Goal: Transaction & Acquisition: Purchase product/service

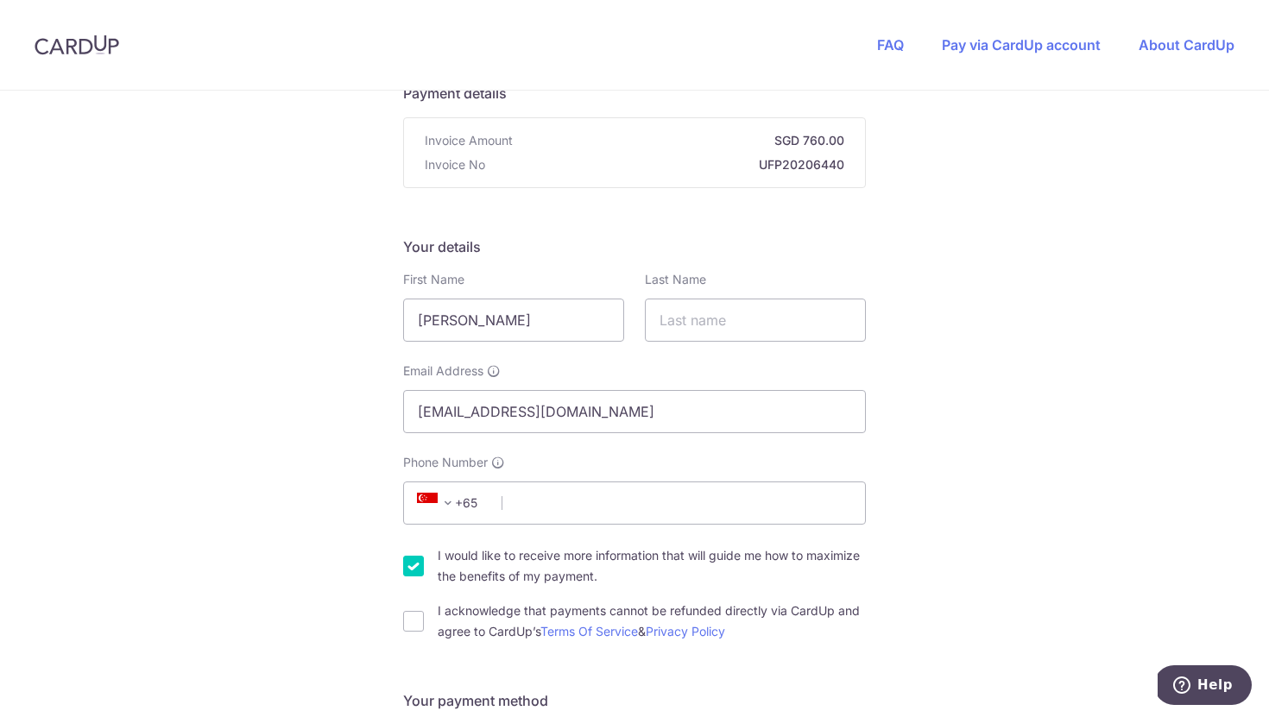
scroll to position [161, 0]
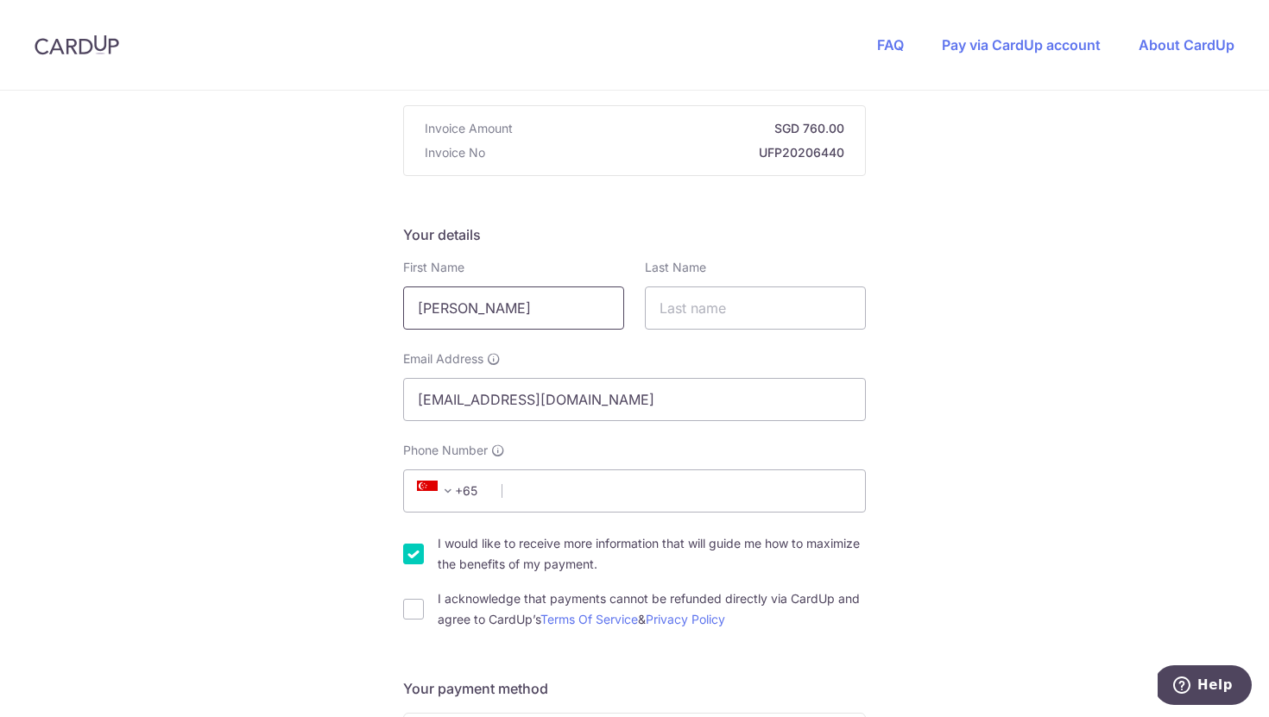
drag, startPoint x: 452, startPoint y: 315, endPoint x: 214, endPoint y: 315, distance: 238.2
type input "Gemma"
click at [691, 312] on input "text" at bounding box center [755, 308] width 221 height 43
type input "[PERSON_NAME]"
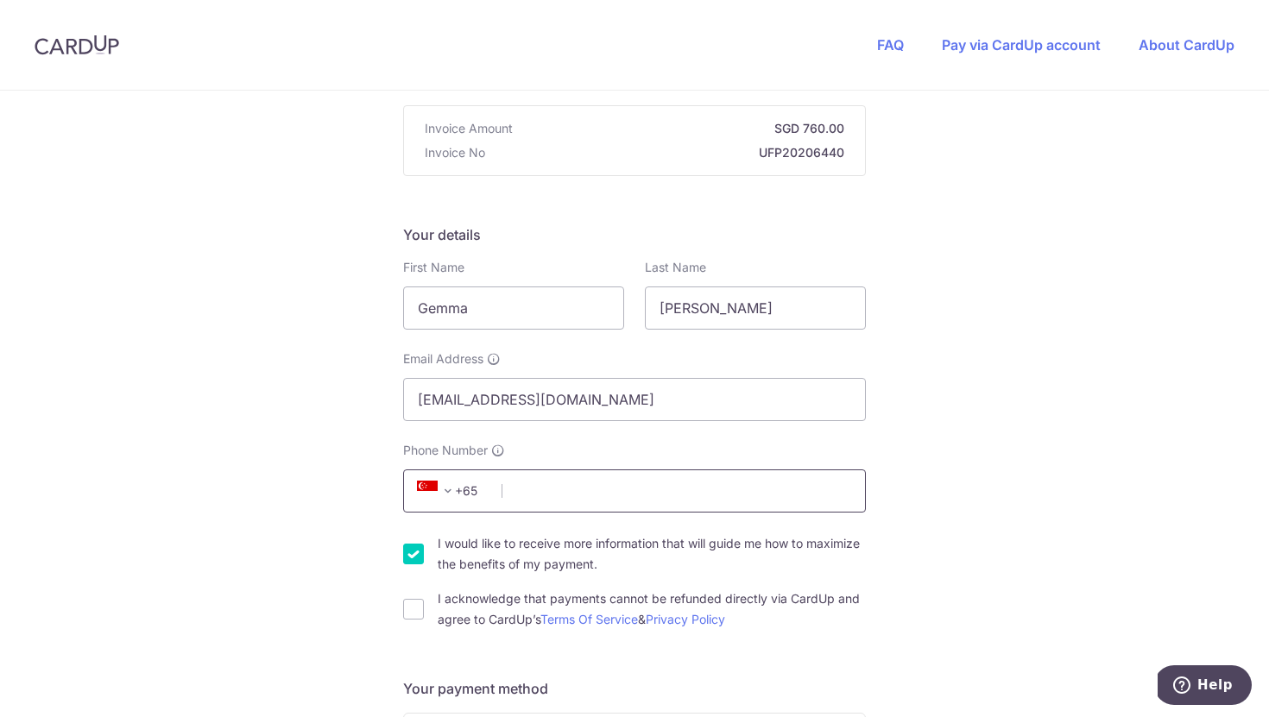
click at [580, 498] on input "Phone Number" at bounding box center [634, 491] width 463 height 43
type input "91001904"
select select "GB"
type input "276543"
type input "[STREET_ADDRESS][GEOGRAPHIC_DATA][STREET_ADDRESS]"
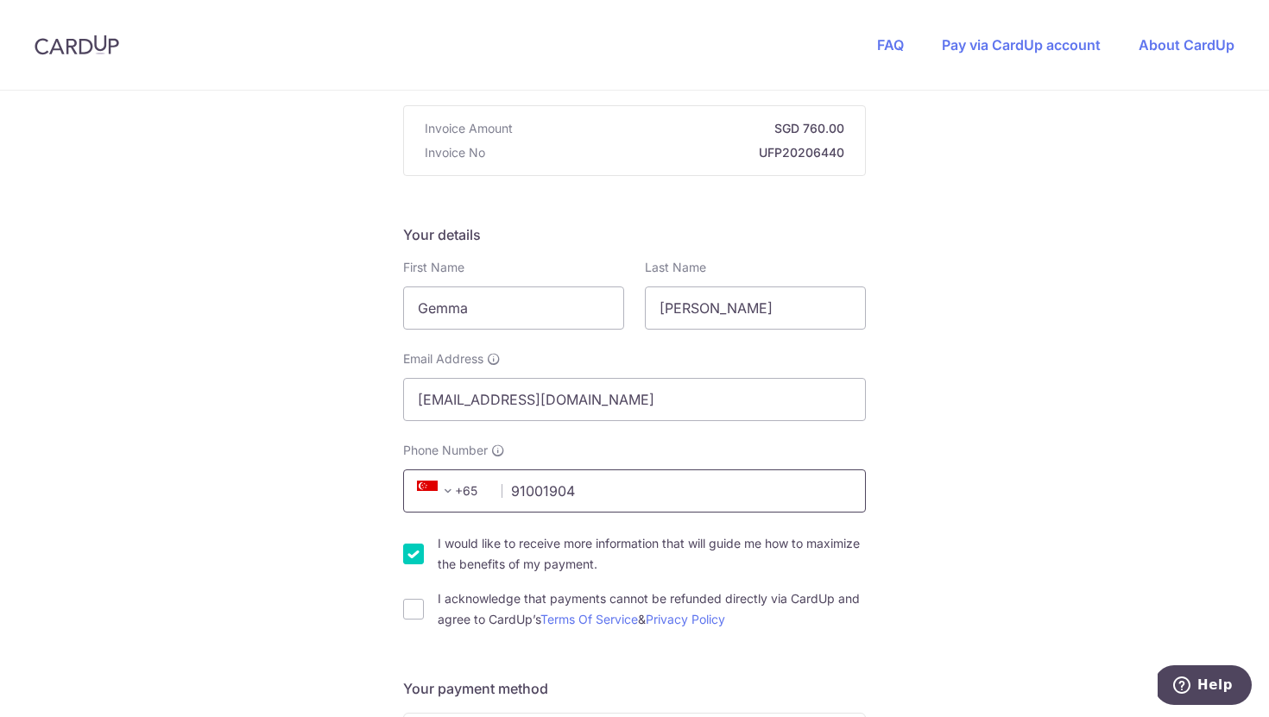
scroll to position [912, 0]
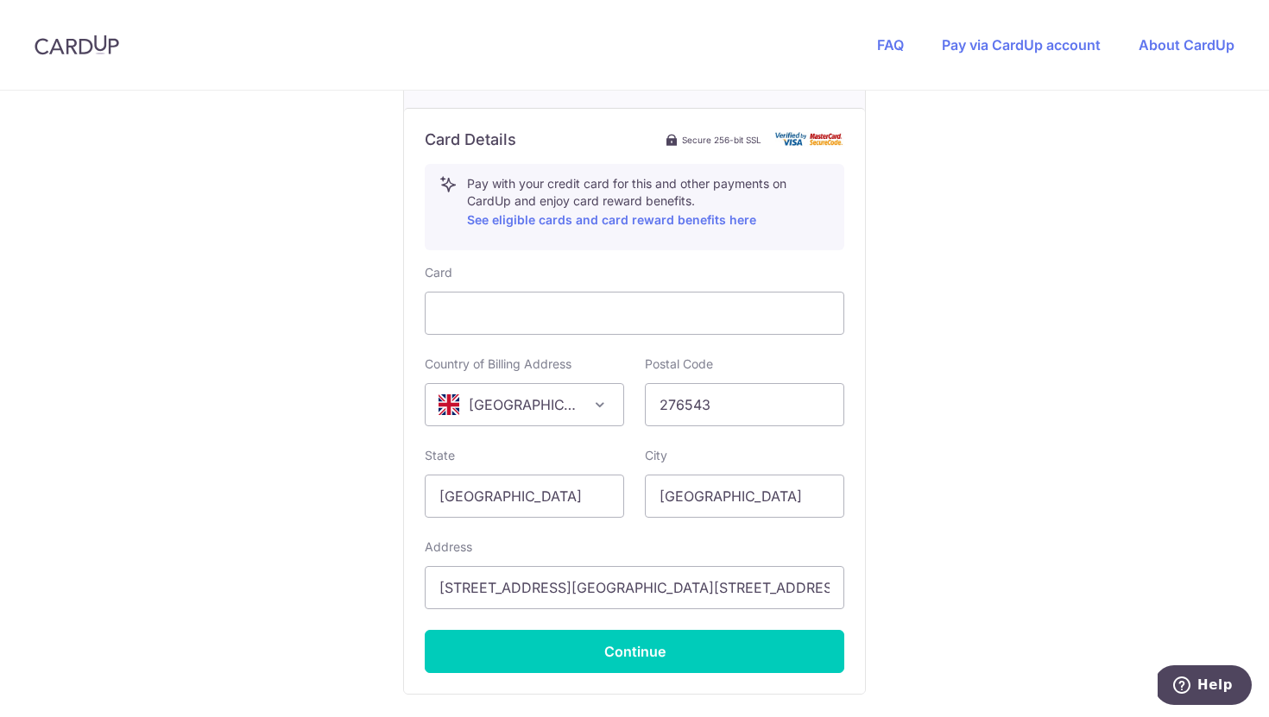
click at [946, 514] on div "You are paying UP FOR PAWS PTE. LTD. UP FOR PAWS PTE. LTD. uses CardUp to accep…" at bounding box center [634, 20] width 1269 height 1684
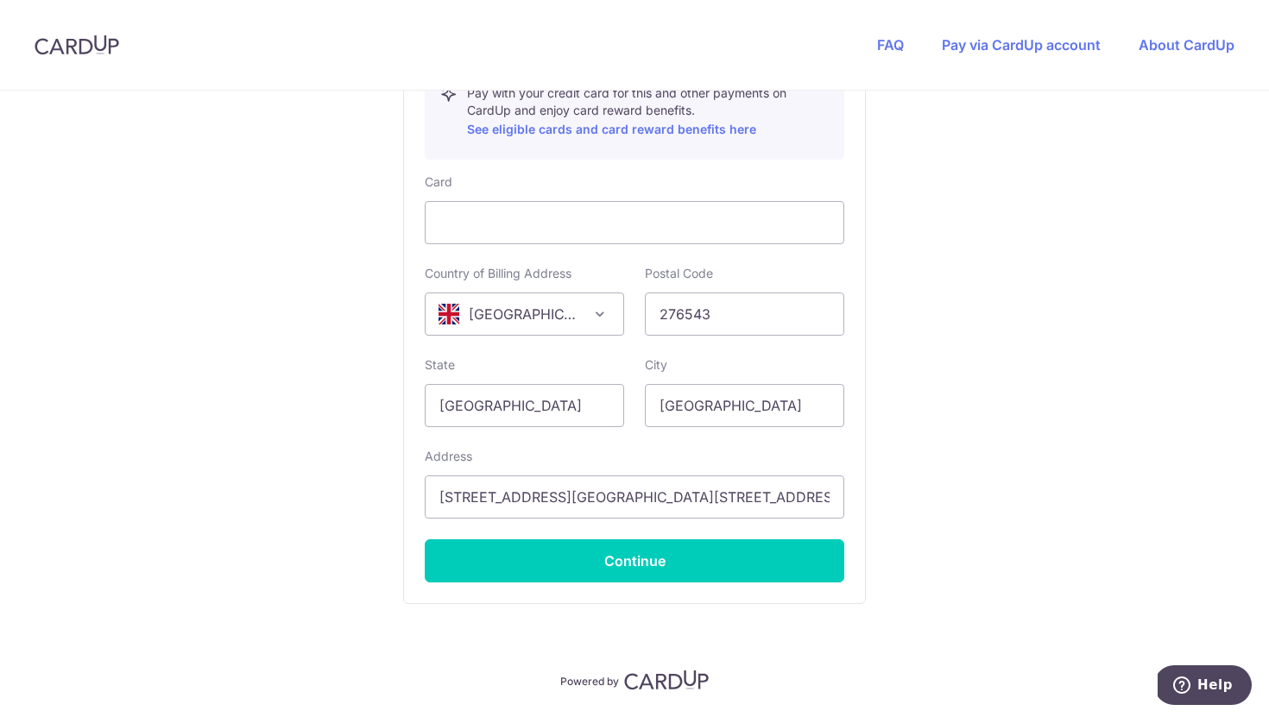
scroll to position [1056, 0]
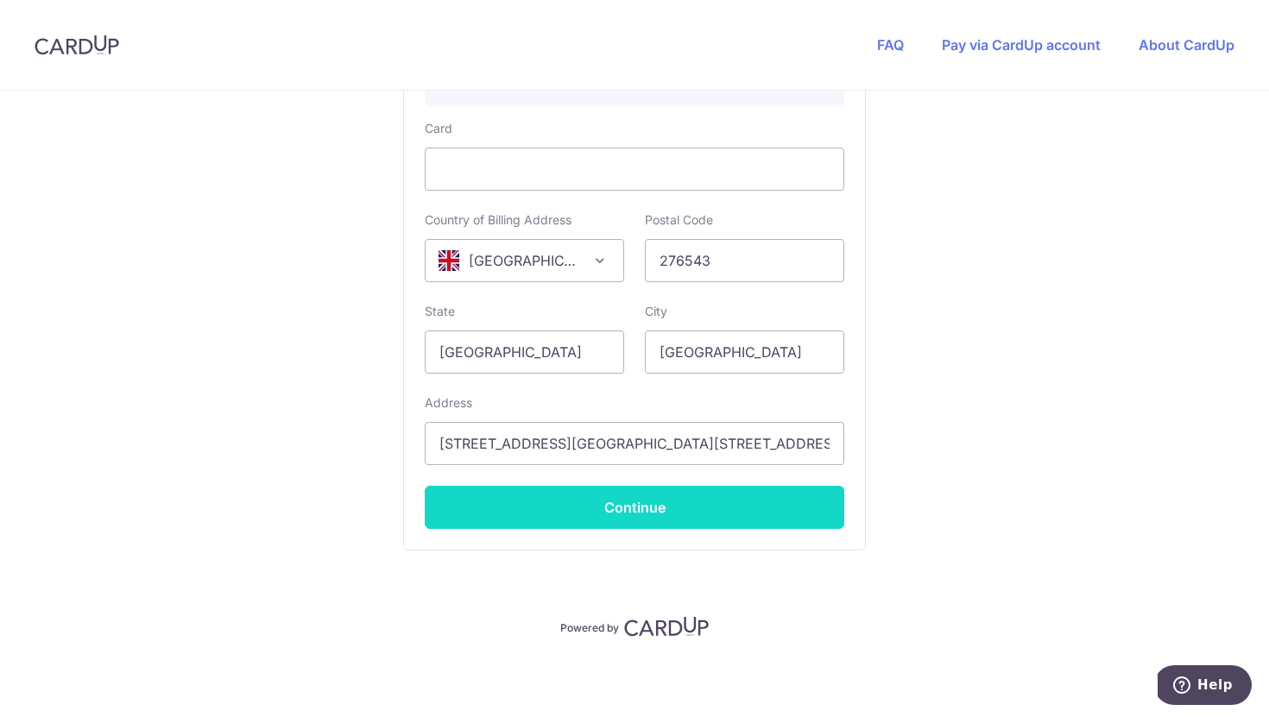
click at [634, 512] on button "Continue" at bounding box center [634, 507] width 419 height 43
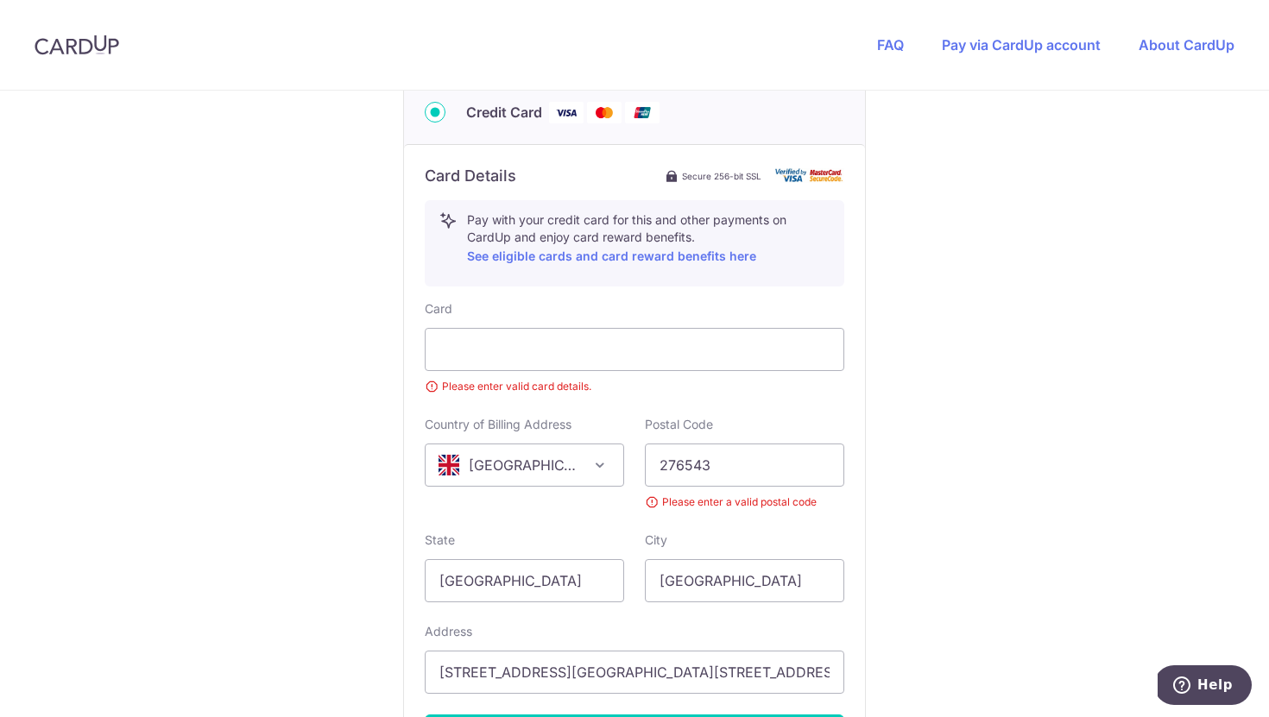
scroll to position [933, 0]
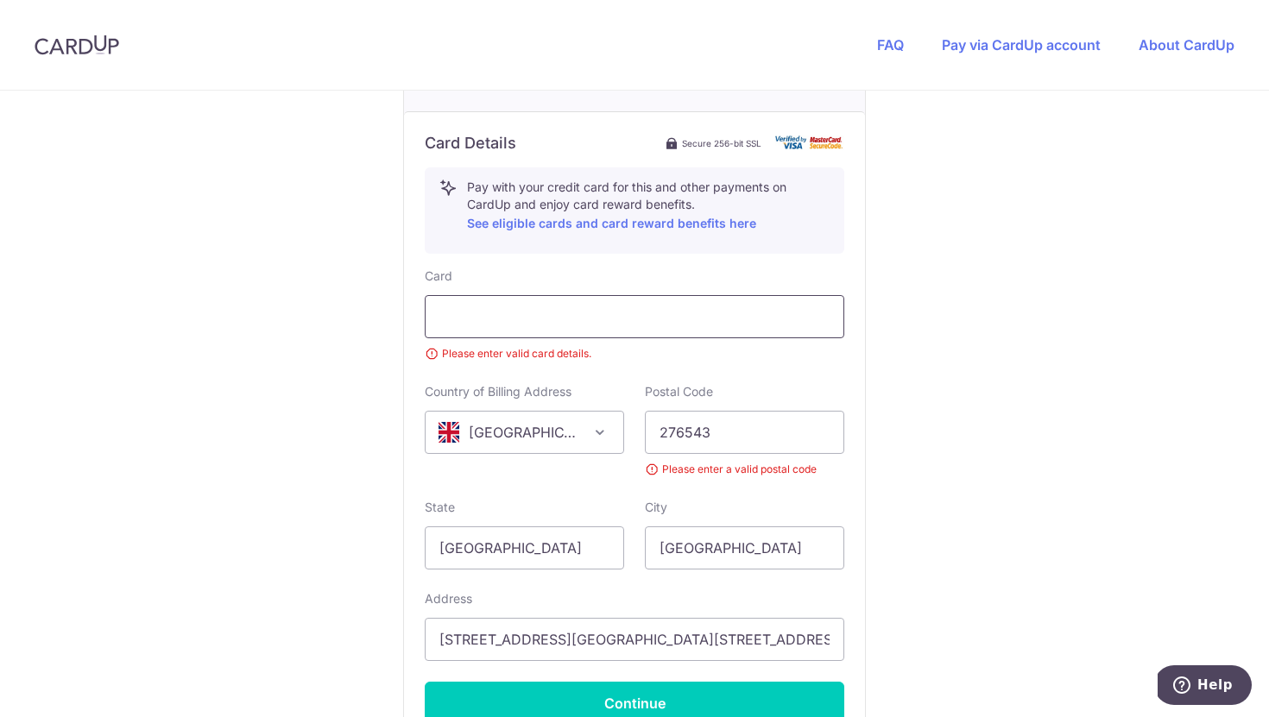
click at [550, 329] on div at bounding box center [634, 316] width 419 height 43
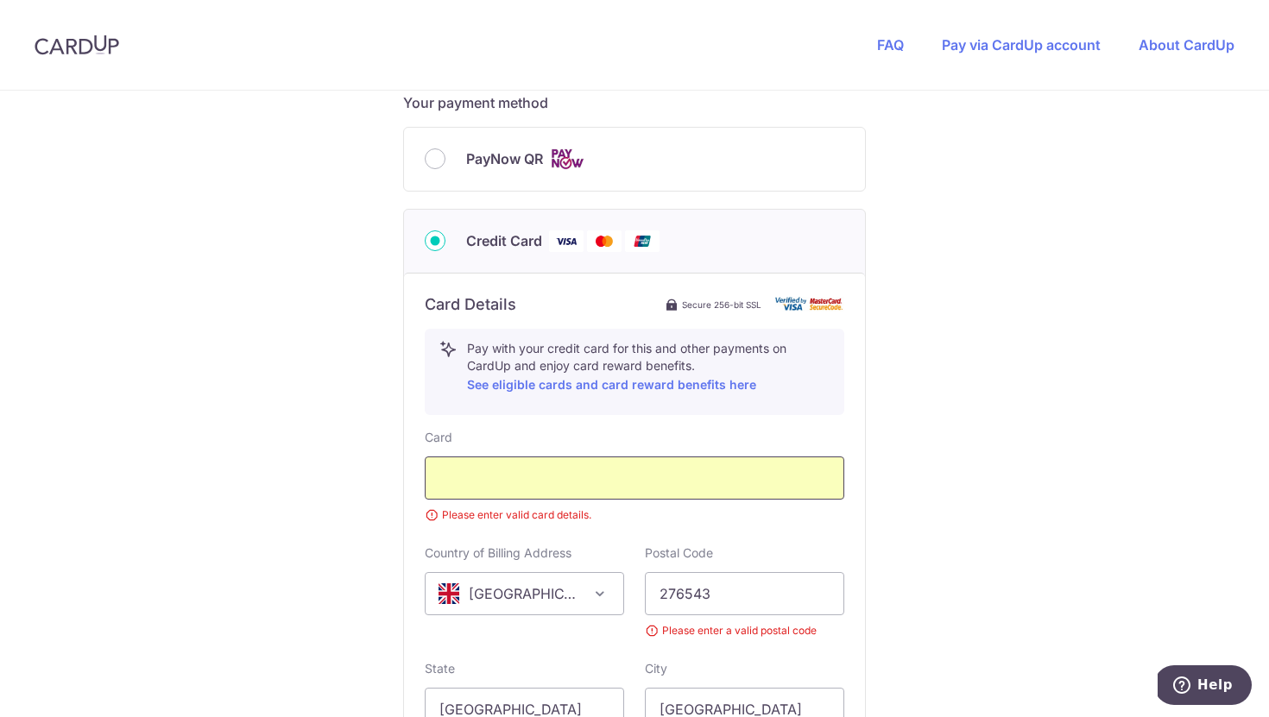
scroll to position [786, 0]
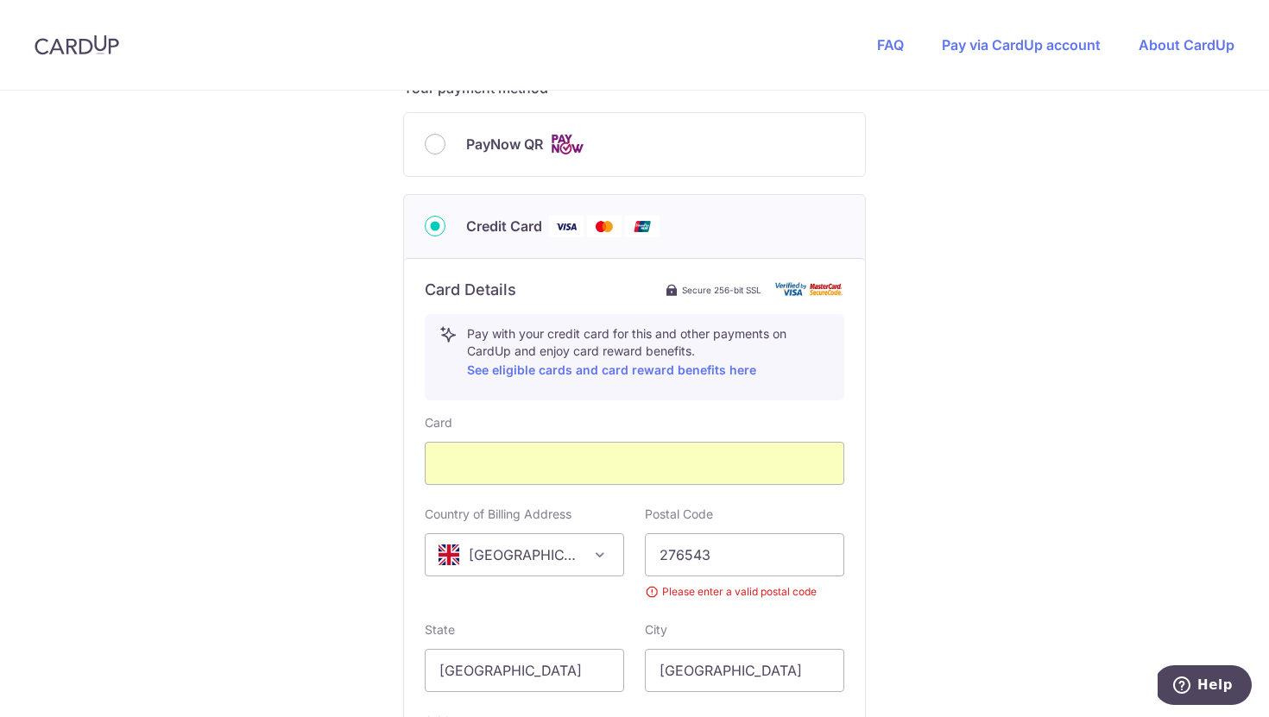
click at [987, 519] on div "You are paying UP FOR PAWS PTE. LTD. UP FOR PAWS PTE. LTD. uses CardUp to accep…" at bounding box center [634, 170] width 1269 height 1732
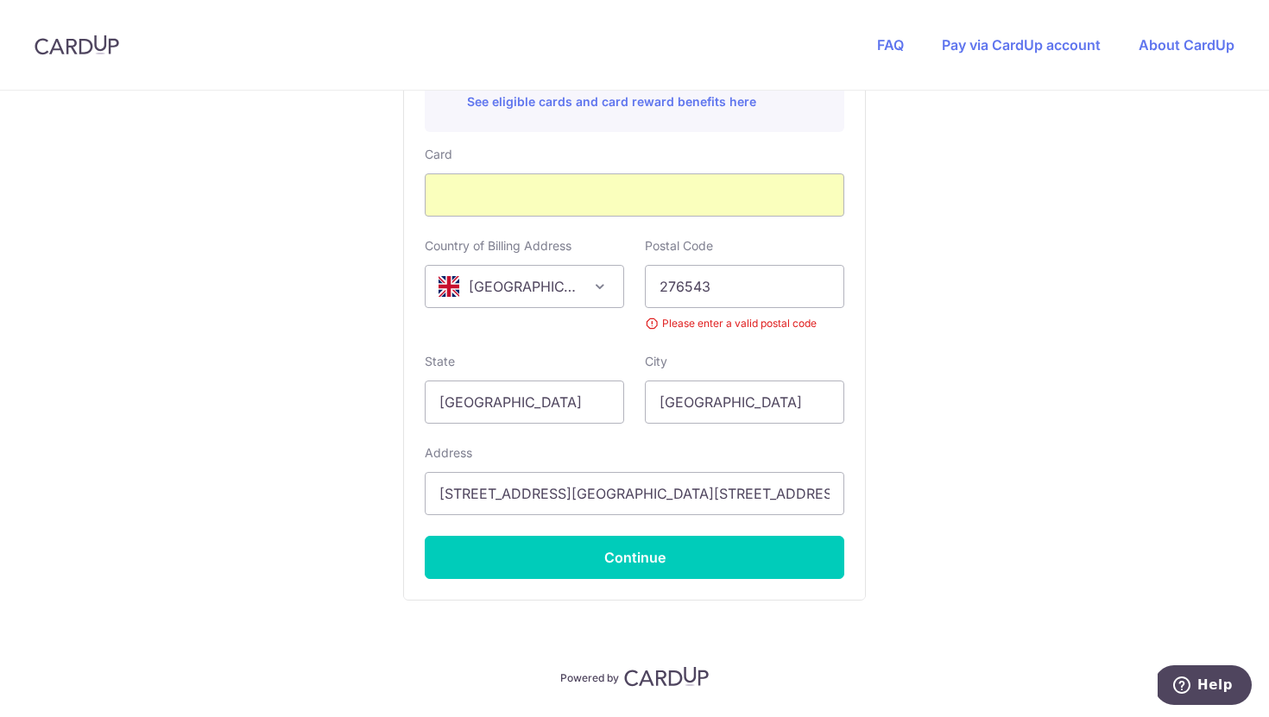
scroll to position [1105, 0]
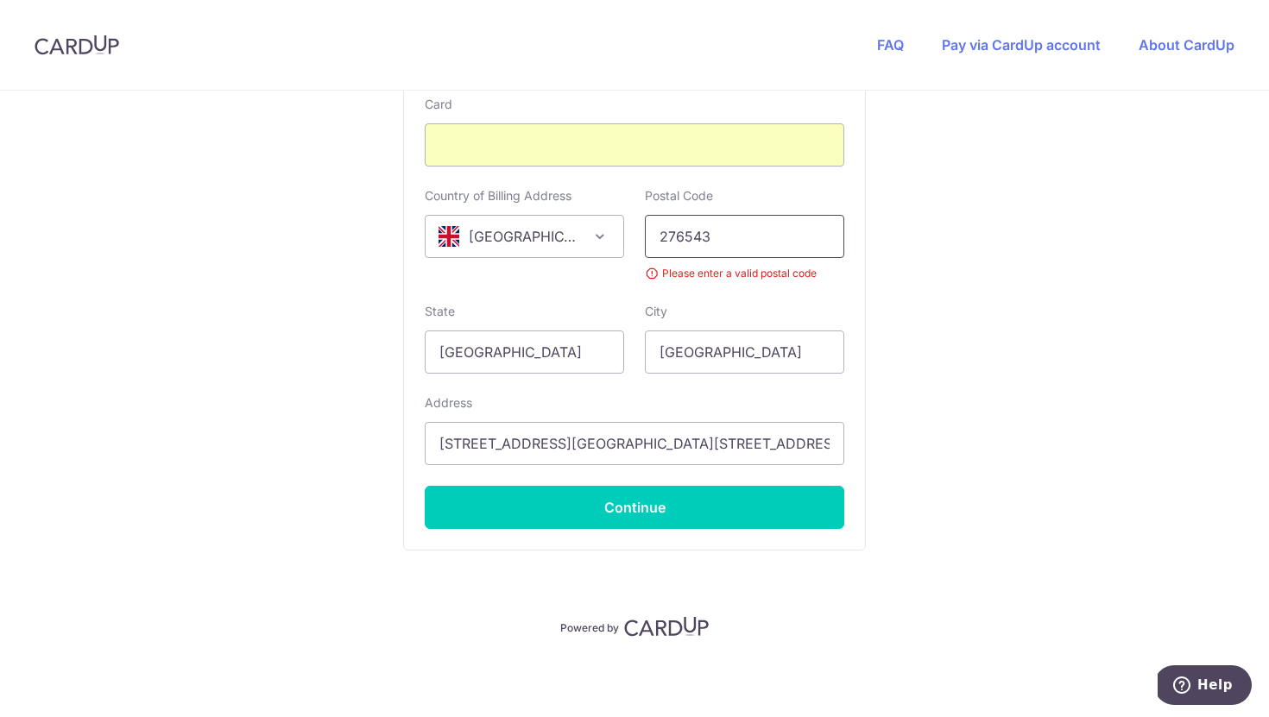
drag, startPoint x: 707, startPoint y: 238, endPoint x: 570, endPoint y: 236, distance: 137.3
click at [570, 236] on div "Country of Billing Address [GEOGRAPHIC_DATA] [GEOGRAPHIC_DATA] [GEOGRAPHIC_DATA…" at bounding box center [634, 234] width 440 height 95
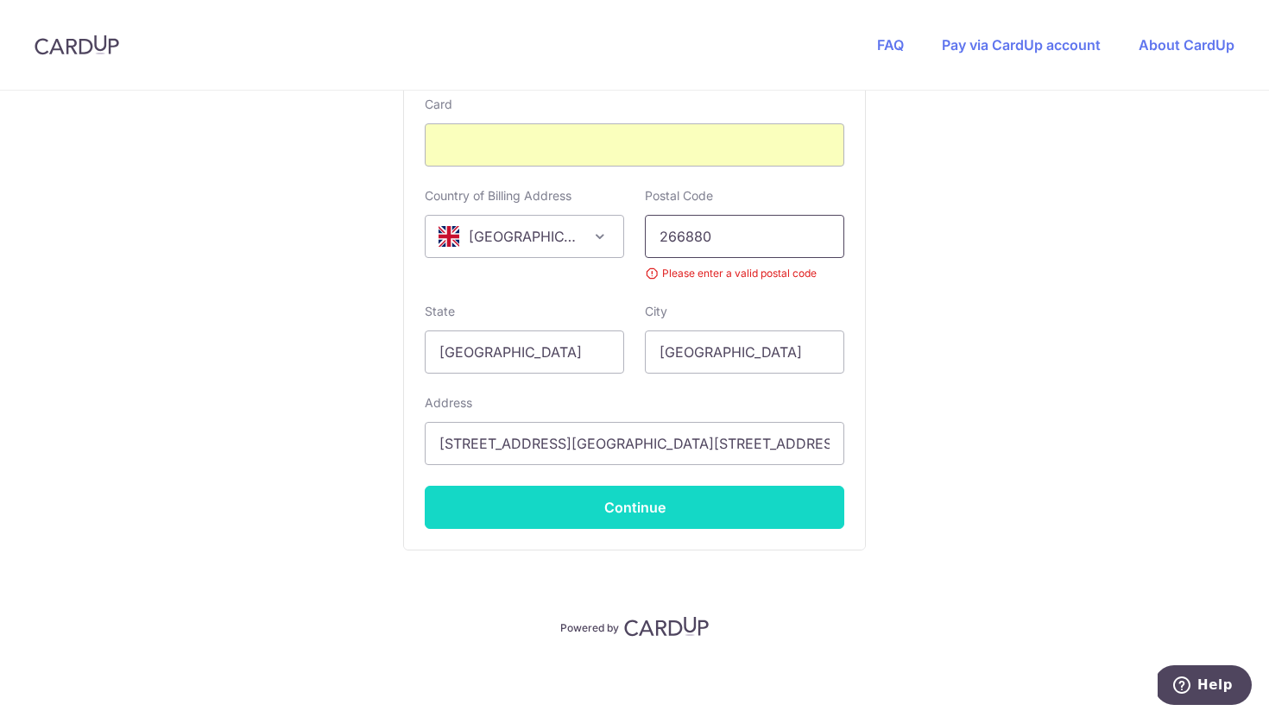
type input "266880"
click at [661, 505] on button "Continue" at bounding box center [634, 507] width 419 height 43
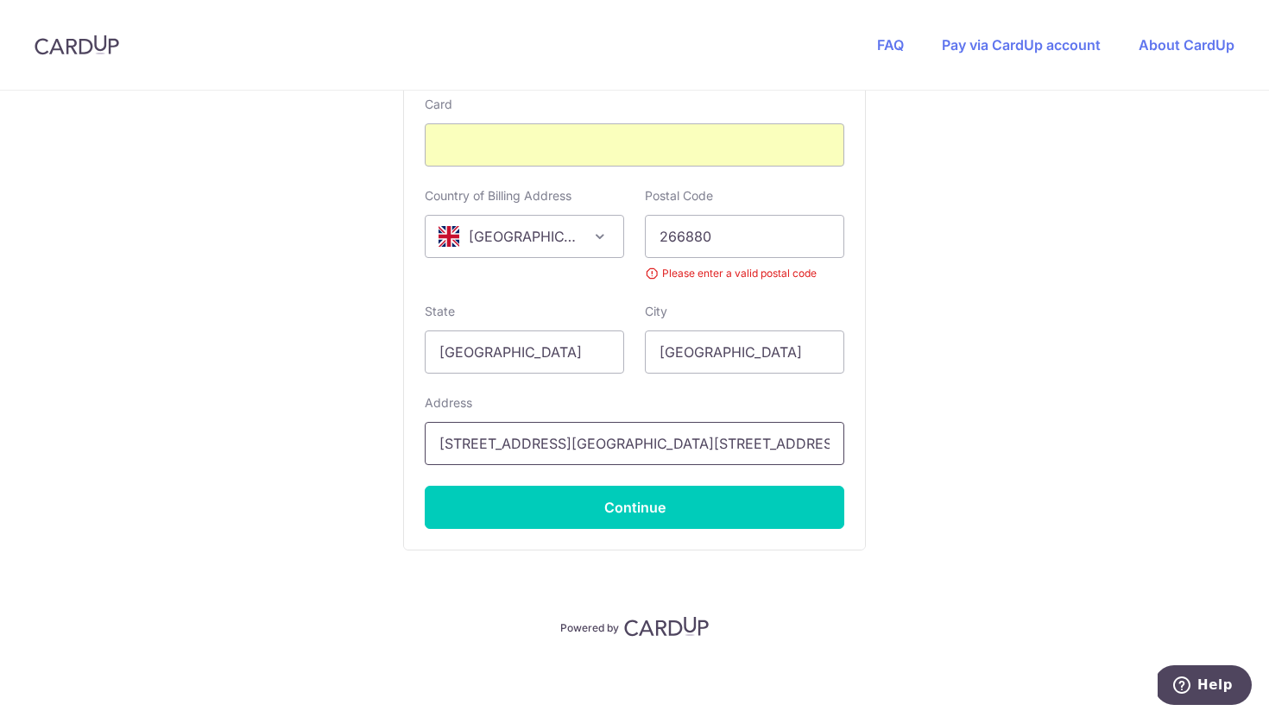
drag, startPoint x: 774, startPoint y: 442, endPoint x: 236, endPoint y: 446, distance: 538.6
type input "[STREET_ADDRESS], [STREET_ADDRESS][GEOGRAPHIC_DATA]"
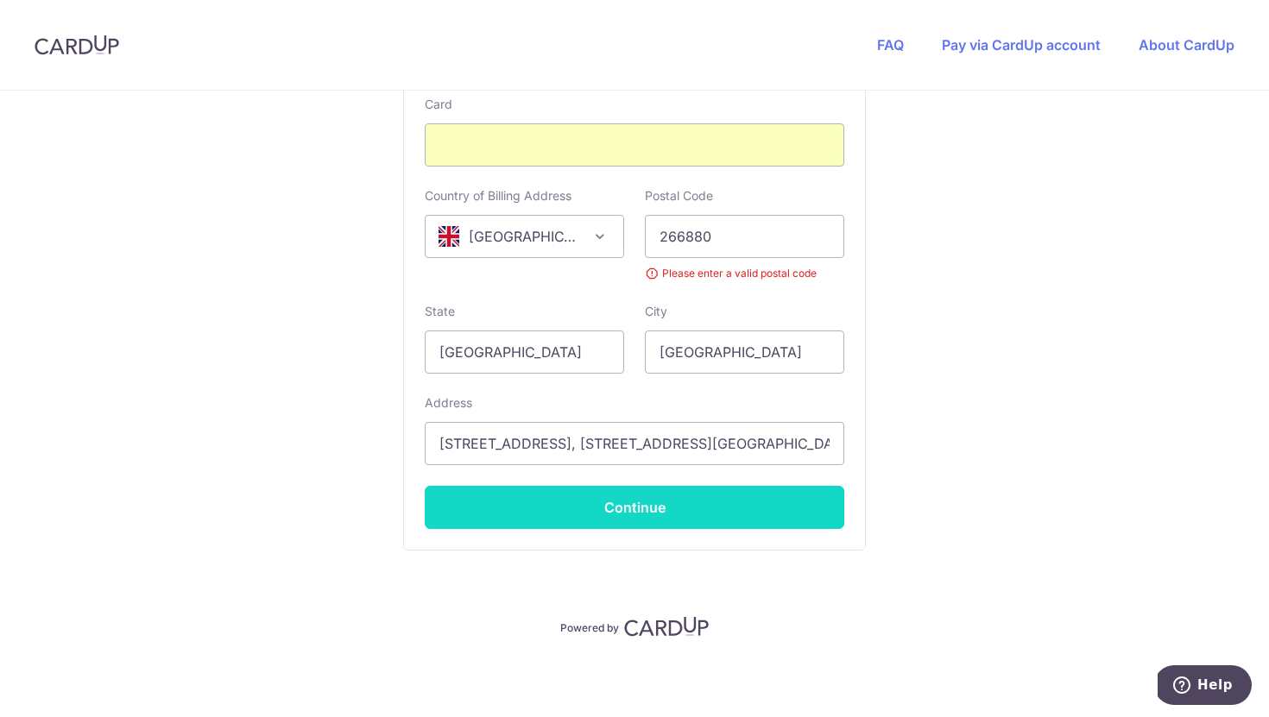
click at [590, 511] on button "Continue" at bounding box center [634, 507] width 419 height 43
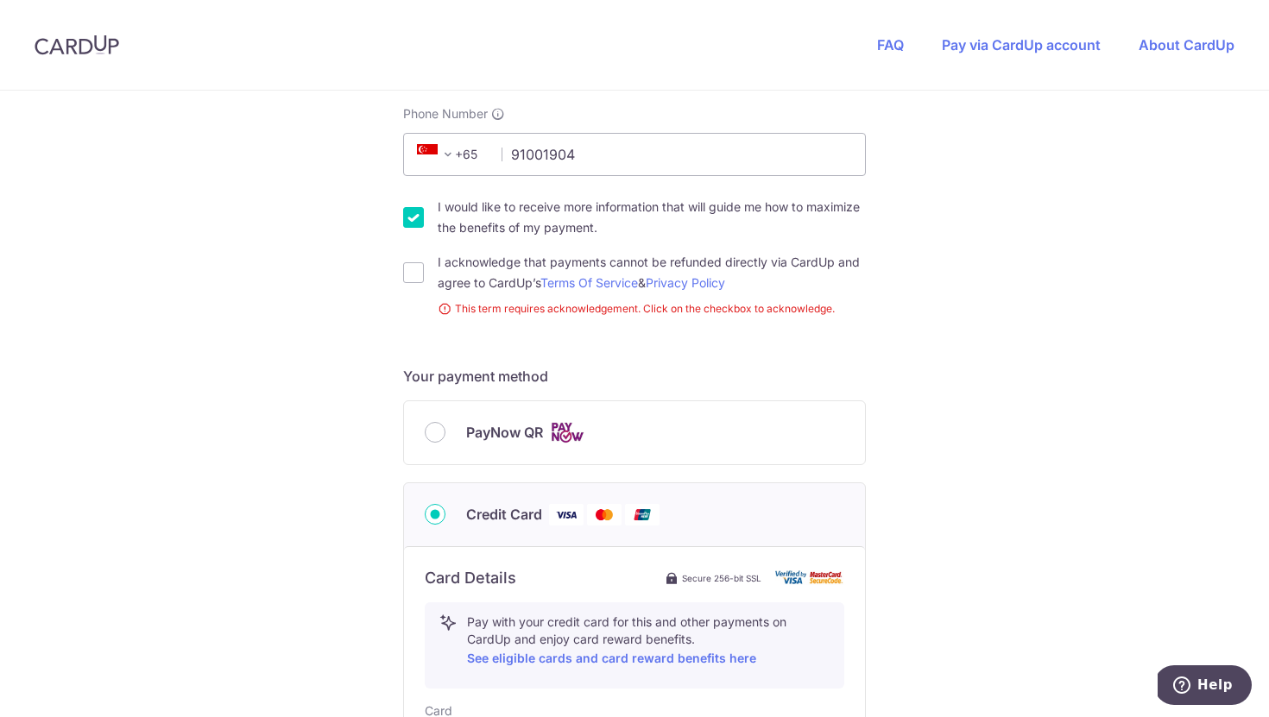
scroll to position [499, 0]
click at [405, 272] on input "I acknowledge that payments cannot be refunded directly via CardUp and agree to…" at bounding box center [413, 272] width 21 height 21
checkbox input "true"
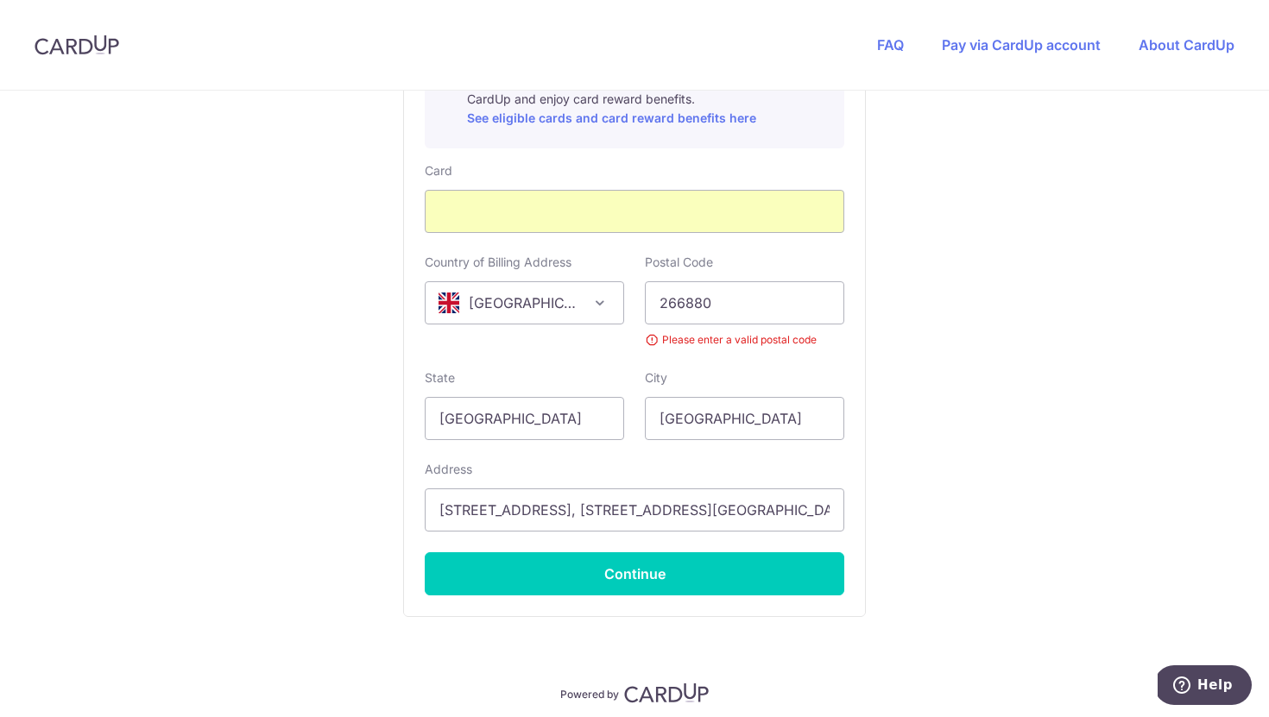
scroll to position [1014, 0]
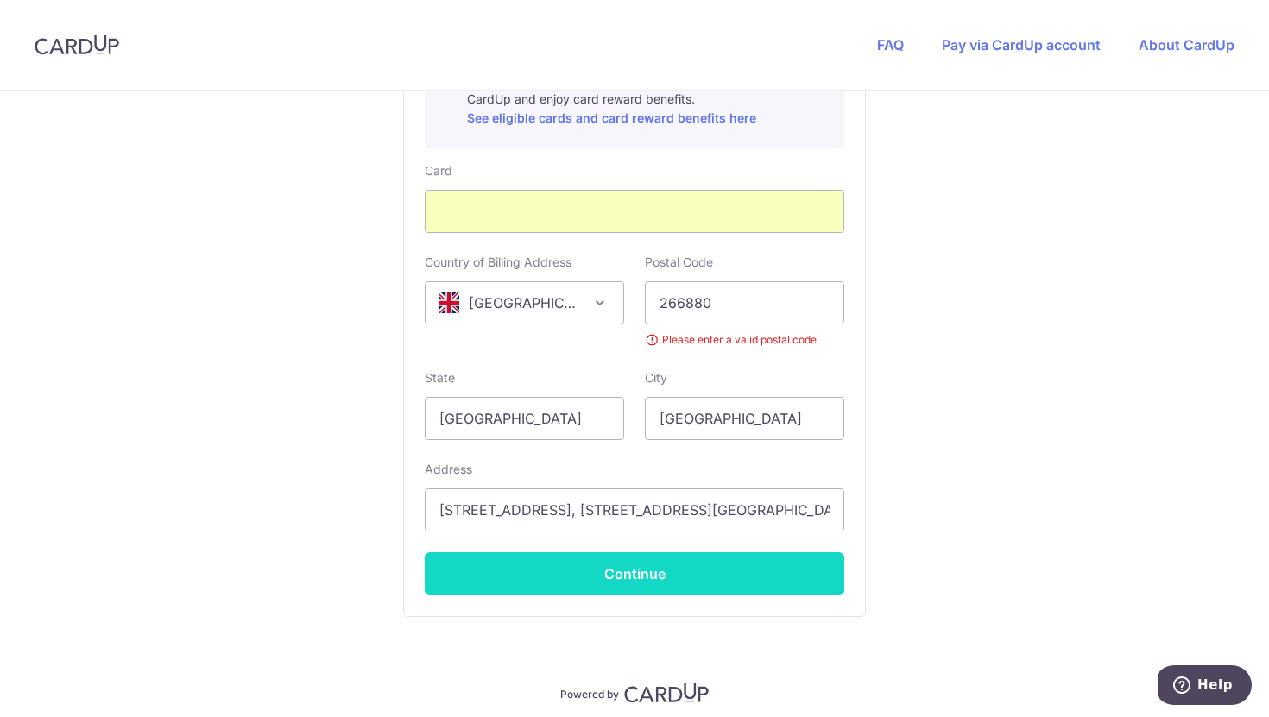
click at [641, 571] on button "Continue" at bounding box center [634, 573] width 419 height 43
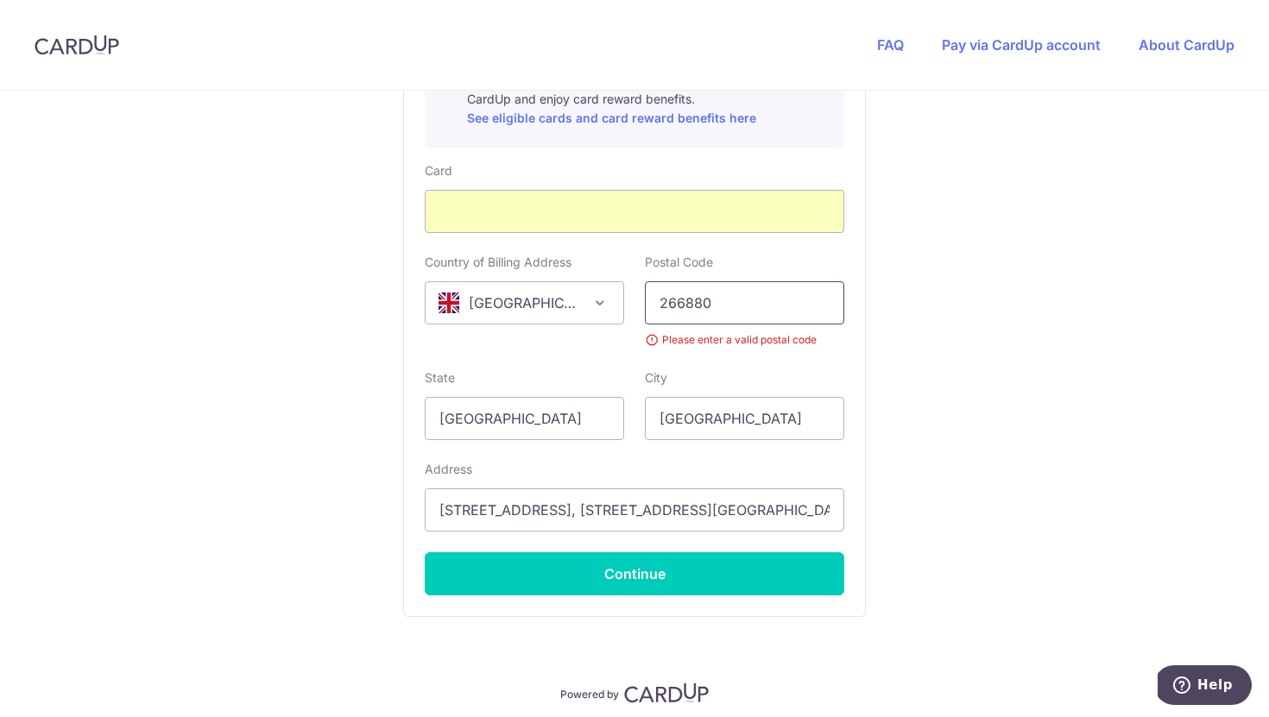
drag, startPoint x: 714, startPoint y: 300, endPoint x: 628, endPoint y: 301, distance: 86.3
click at [628, 301] on div "Country of Billing Address [GEOGRAPHIC_DATA] [GEOGRAPHIC_DATA] [GEOGRAPHIC_DATA…" at bounding box center [634, 301] width 440 height 95
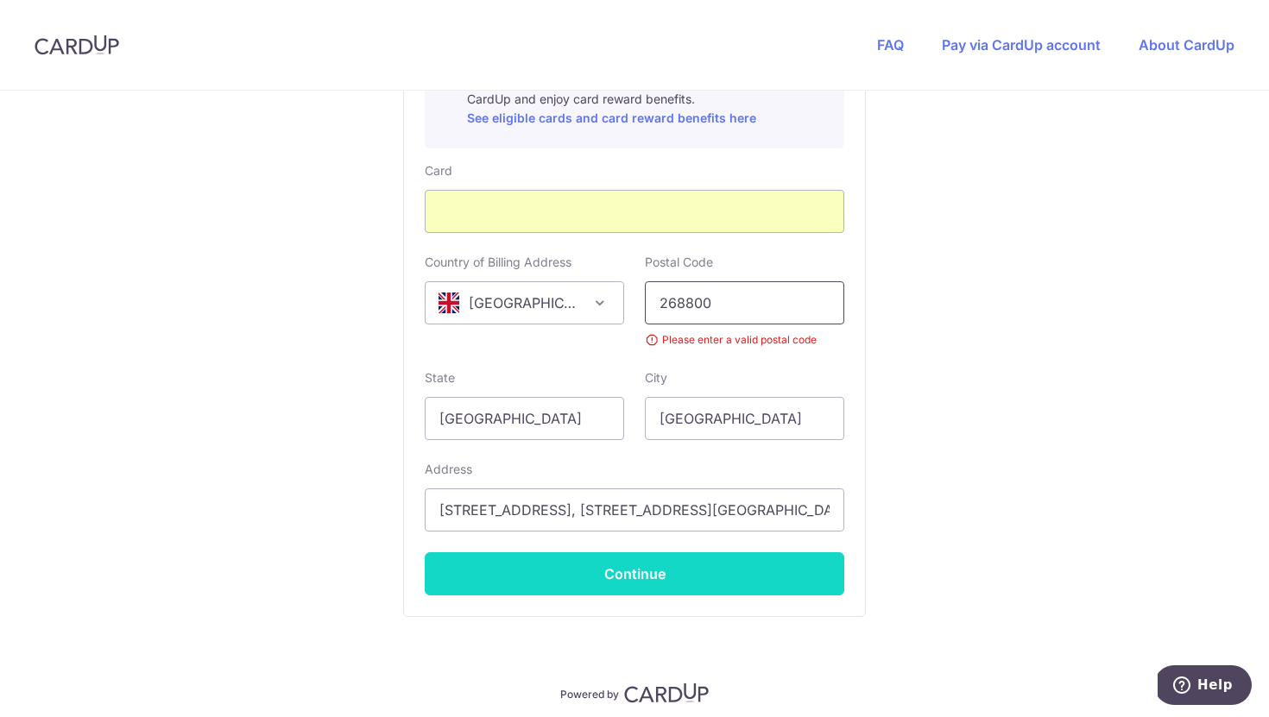
type input "268800"
click at [684, 577] on button "Continue" at bounding box center [634, 573] width 419 height 43
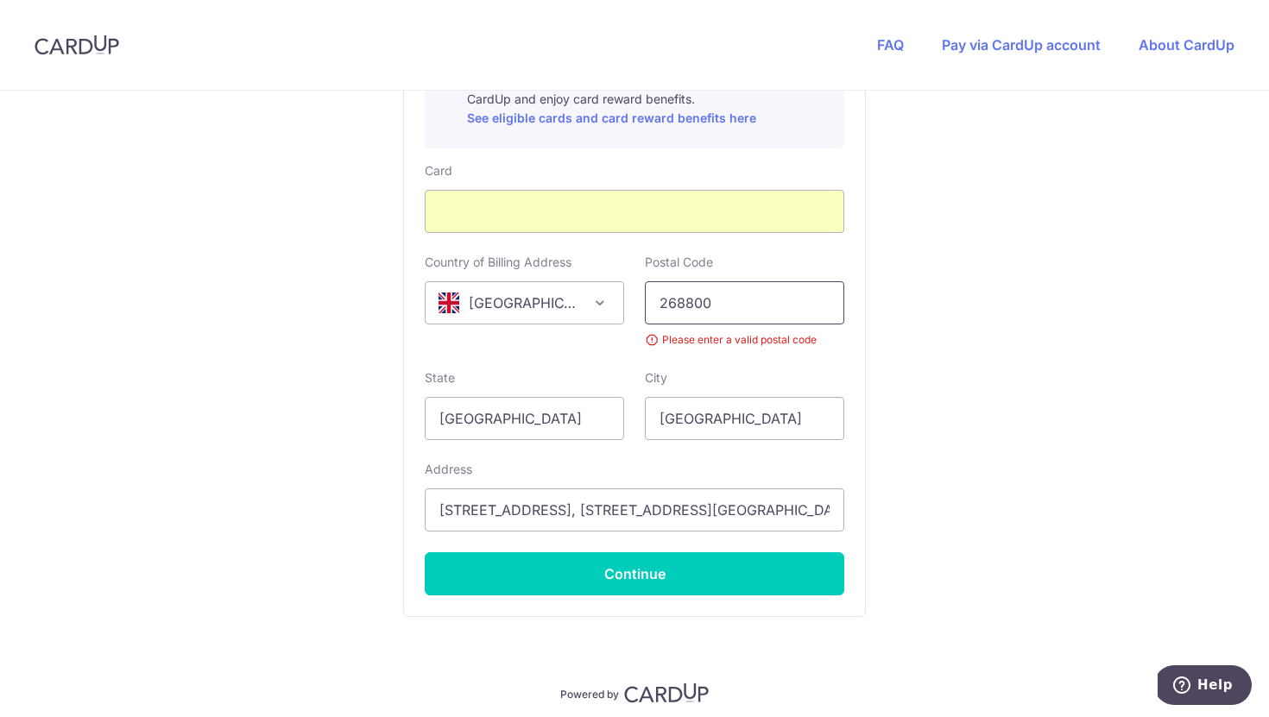
click at [655, 301] on input "268800" at bounding box center [744, 302] width 199 height 43
click at [582, 293] on span "[GEOGRAPHIC_DATA]" at bounding box center [525, 302] width 198 height 41
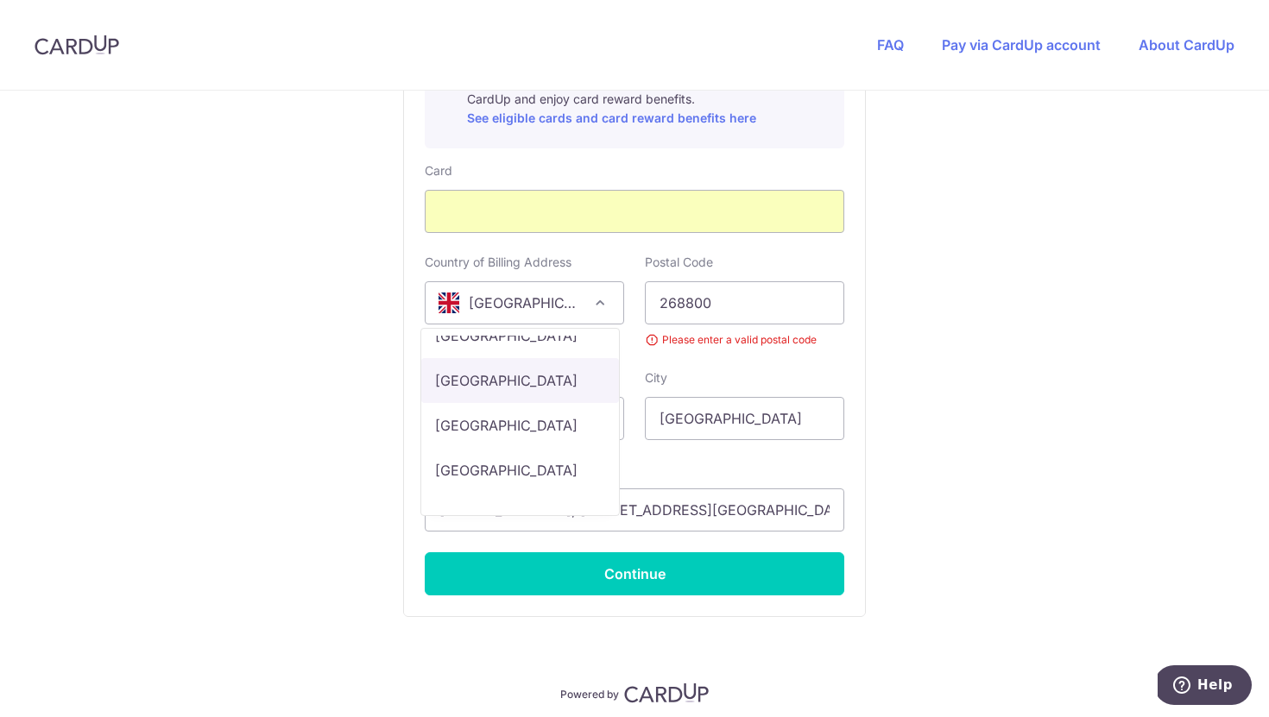
scroll to position [9281, 0]
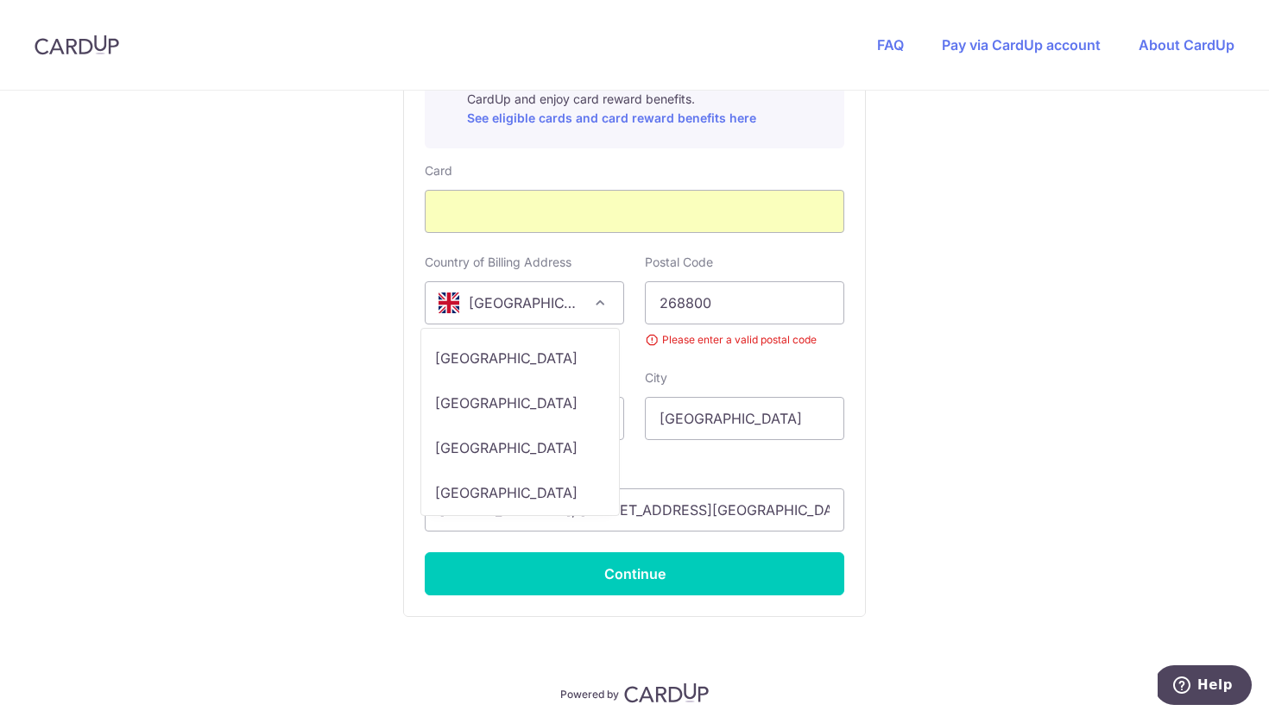
select select "SG"
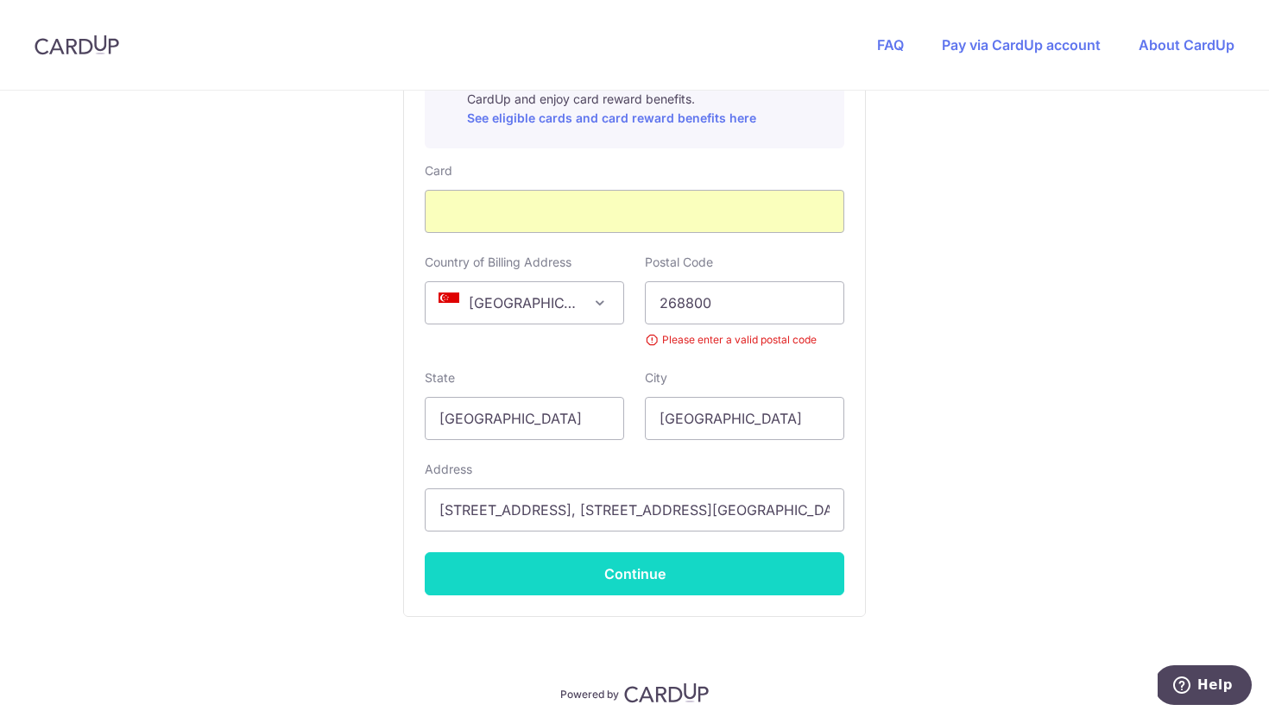
click at [627, 578] on button "Continue" at bounding box center [634, 573] width 419 height 43
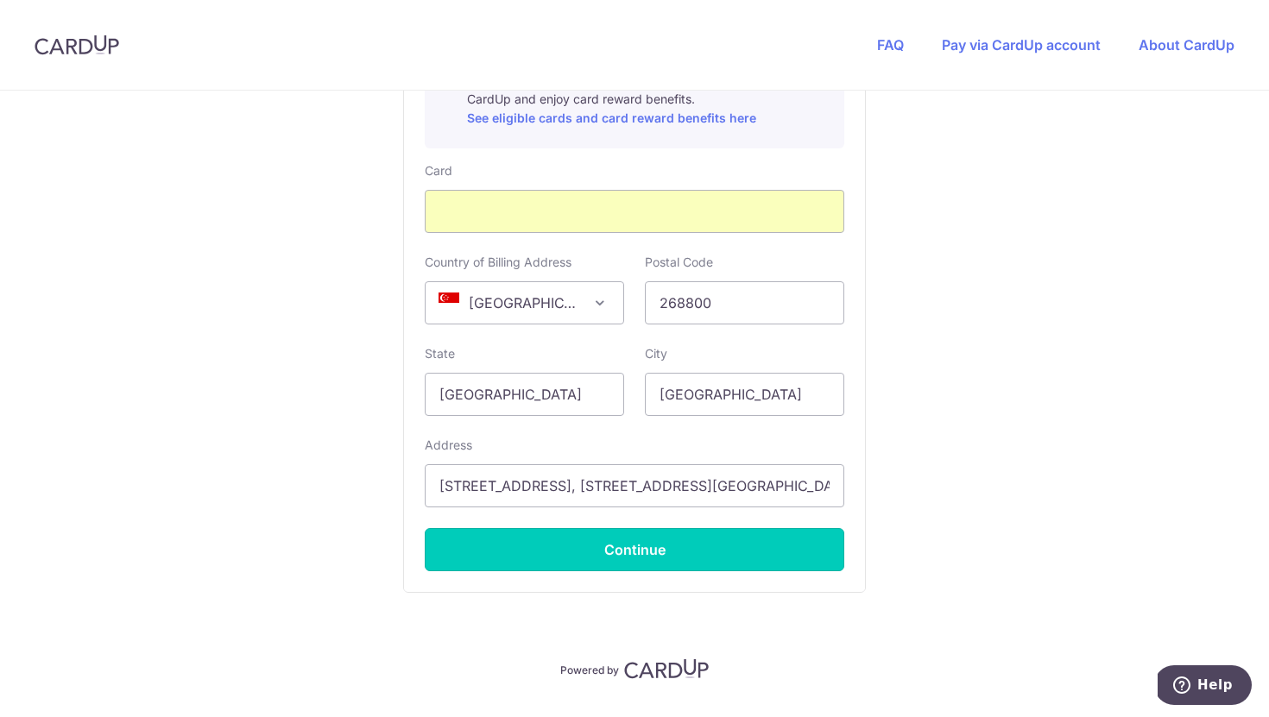
type input "**** 5686"
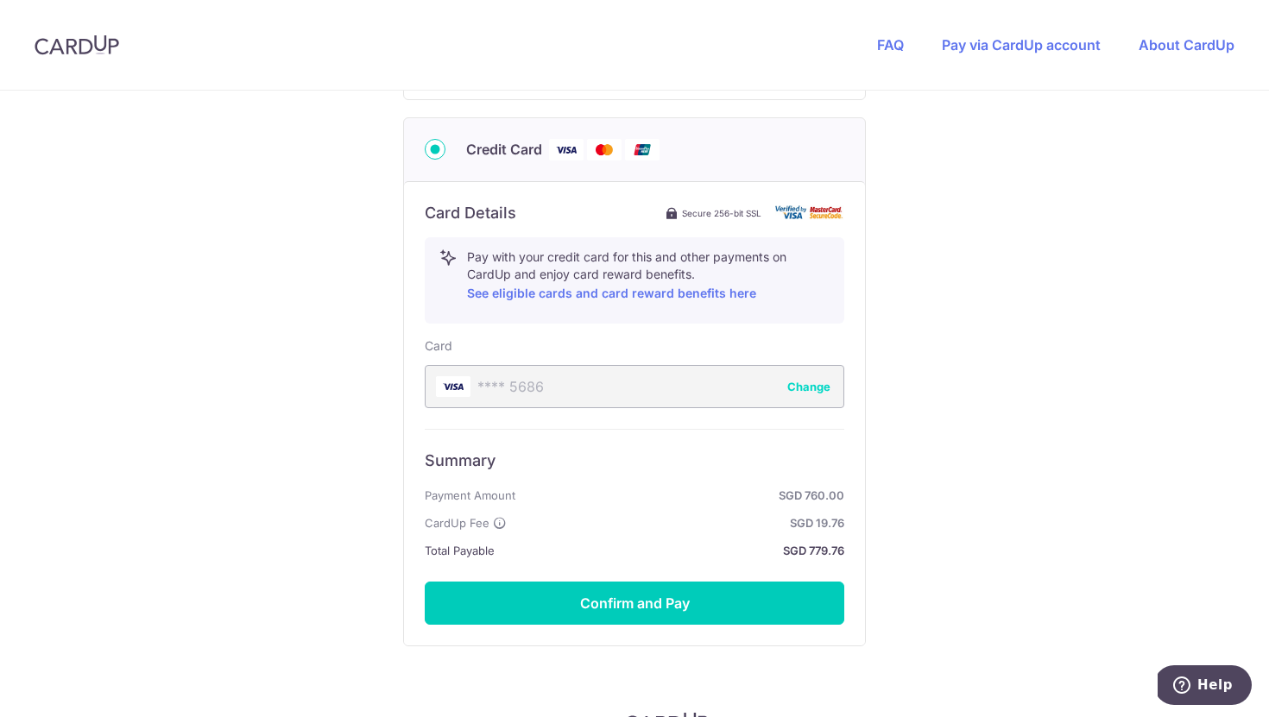
scroll to position [867, 0]
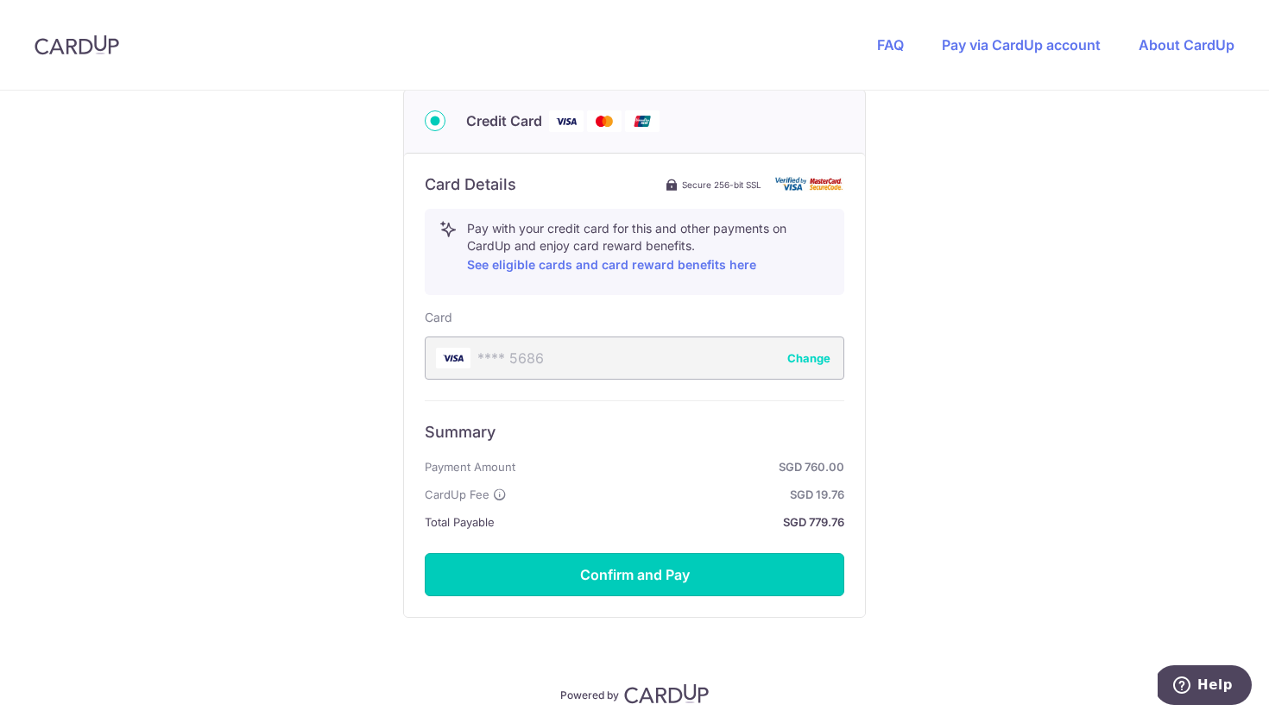
drag, startPoint x: 679, startPoint y: 573, endPoint x: 700, endPoint y: 573, distance: 20.7
click at [679, 573] on button "Confirm and Pay" at bounding box center [634, 574] width 419 height 43
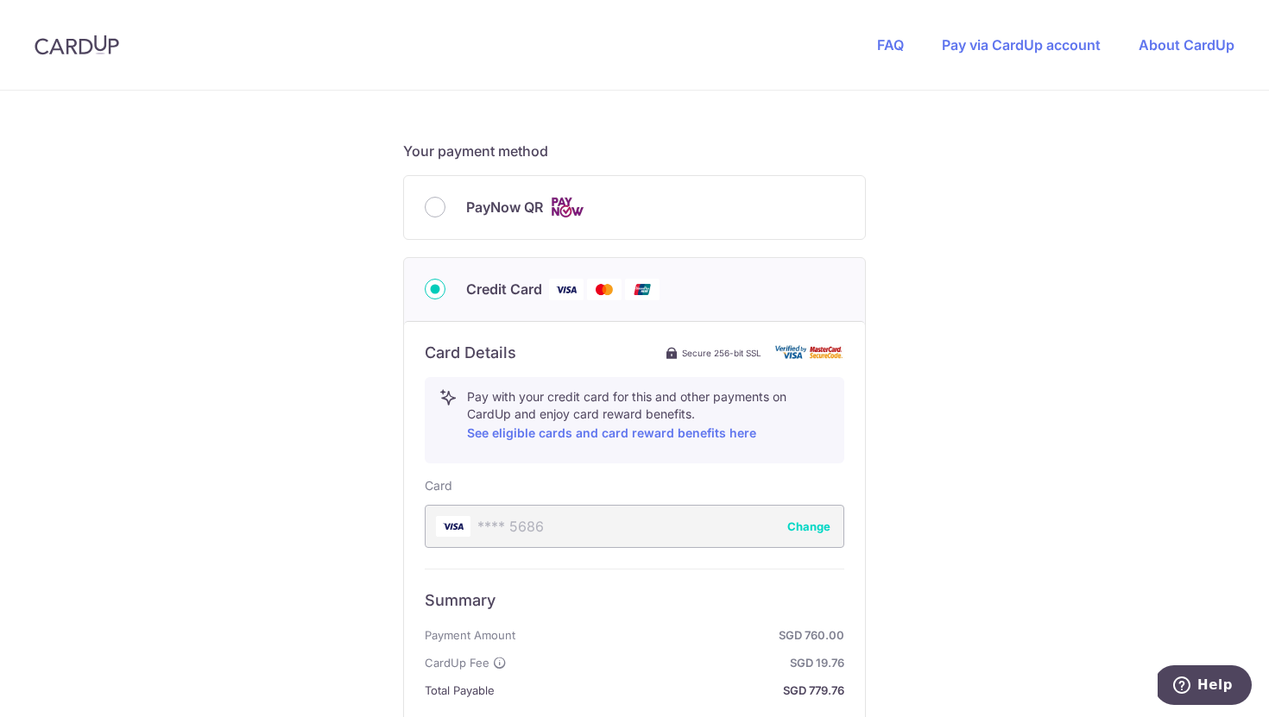
scroll to position [935, 0]
